Goal: Task Accomplishment & Management: Complete application form

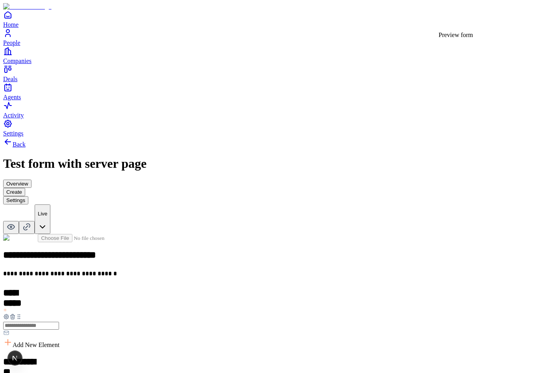
click at [16, 222] on icon at bounding box center [10, 226] width 9 height 9
